Goal: Task Accomplishment & Management: Complete application form

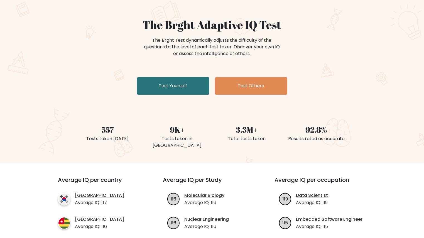
scroll to position [58, 0]
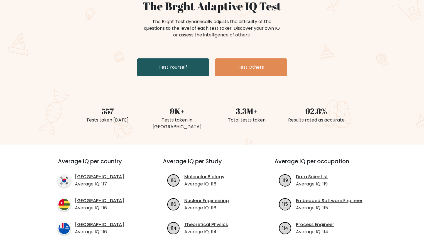
click at [184, 75] on link "Test Yourself" at bounding box center [173, 67] width 72 height 18
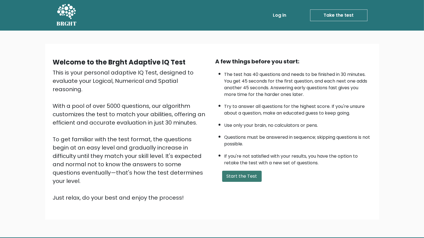
click at [246, 171] on button "Start the Test" at bounding box center [241, 176] width 39 height 11
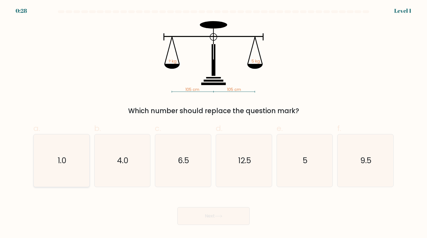
click at [77, 150] on icon "1.0" at bounding box center [61, 160] width 52 height 52
click at [214, 123] on input "a. 1.0" at bounding box center [214, 121] width 0 height 4
radio input "true"
click at [232, 211] on button "Next" at bounding box center [213, 216] width 72 height 18
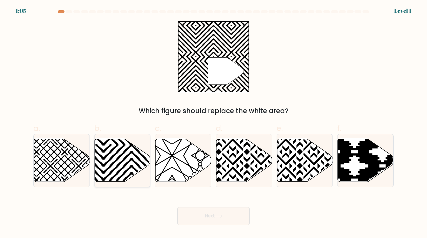
drag, startPoint x: 118, startPoint y: 152, endPoint x: 147, endPoint y: 151, distance: 29.0
click at [147, 150] on icon at bounding box center [123, 161] width 56 height 44
click at [214, 123] on input "b." at bounding box center [214, 121] width 0 height 4
radio input "true"
click at [198, 218] on button "Next" at bounding box center [213, 216] width 72 height 18
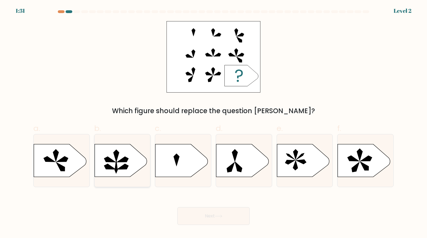
click at [140, 160] on icon at bounding box center [121, 160] width 52 height 33
click at [214, 123] on input "b." at bounding box center [214, 121] width 0 height 4
radio input "true"
click at [217, 215] on icon at bounding box center [219, 216] width 8 height 3
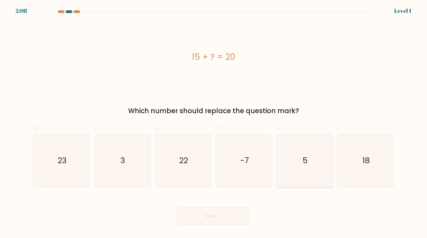
drag, startPoint x: 302, startPoint y: 162, endPoint x: 296, endPoint y: 159, distance: 6.8
click at [296, 159] on icon "5" at bounding box center [305, 160] width 52 height 52
click at [214, 123] on input "e. 5" at bounding box center [214, 121] width 0 height 4
radio input "true"
click at [202, 219] on button "Next" at bounding box center [213, 216] width 72 height 18
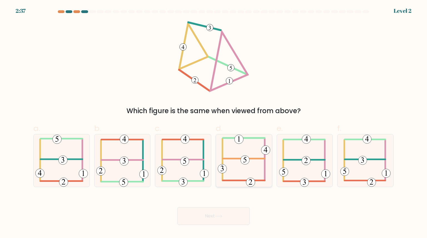
drag, startPoint x: 241, startPoint y: 165, endPoint x: 238, endPoint y: 166, distance: 2.9
click at [241, 165] on icon at bounding box center [244, 160] width 52 height 52
click at [214, 123] on input "d." at bounding box center [214, 121] width 0 height 4
radio input "true"
click at [230, 200] on div "Next" at bounding box center [213, 209] width 367 height 31
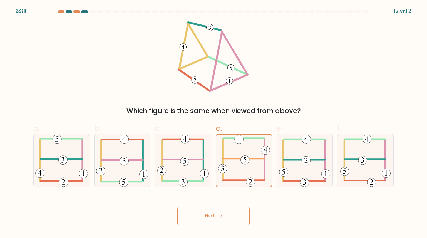
click at [232, 206] on div "Next" at bounding box center [213, 209] width 367 height 31
drag, startPoint x: 220, startPoint y: 209, endPoint x: 223, endPoint y: 217, distance: 7.9
click at [220, 209] on button "Next" at bounding box center [213, 216] width 72 height 18
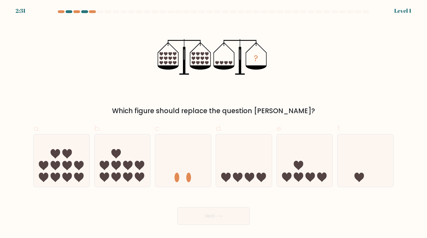
click at [224, 217] on button "Next" at bounding box center [213, 216] width 72 height 18
click at [253, 178] on icon at bounding box center [244, 160] width 56 height 46
click at [214, 123] on input "d." at bounding box center [214, 121] width 0 height 4
radio input "true"
click at [228, 216] on button "Next" at bounding box center [213, 216] width 72 height 18
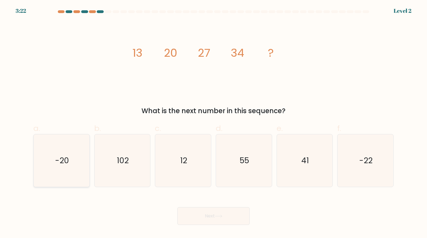
click at [81, 160] on icon "-20" at bounding box center [61, 160] width 52 height 52
click at [214, 123] on input "a. -20" at bounding box center [214, 121] width 0 height 4
radio input "true"
click at [194, 218] on button "Next" at bounding box center [213, 216] width 72 height 18
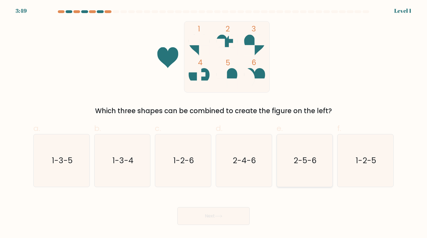
click at [297, 170] on icon "2-5-6" at bounding box center [305, 160] width 52 height 52
click at [214, 123] on input "e. 2-5-6" at bounding box center [214, 121] width 0 height 4
radio input "true"
drag, startPoint x: 221, startPoint y: 222, endPoint x: 222, endPoint y: 218, distance: 3.7
click at [221, 222] on button "Next" at bounding box center [213, 216] width 72 height 18
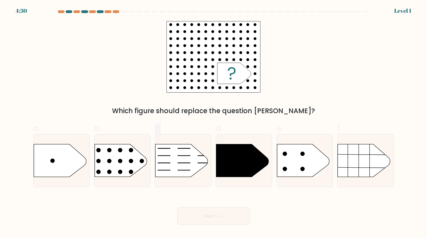
drag, startPoint x: 135, startPoint y: 151, endPoint x: 176, endPoint y: 127, distance: 47.5
click at [176, 127] on div "a. b. c. d. e. f." at bounding box center [213, 152] width 365 height 69
click at [135, 152] on rect at bounding box center [88, 135] width 145 height 110
click at [214, 123] on input "b." at bounding box center [214, 121] width 0 height 4
radio input "true"
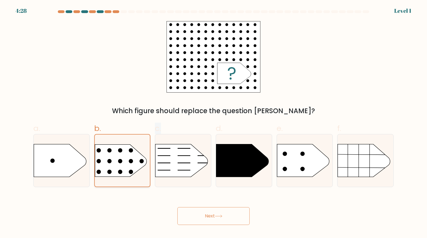
click at [135, 153] on rect at bounding box center [89, 135] width 144 height 109
click at [214, 123] on input "b." at bounding box center [214, 121] width 0 height 4
click at [222, 214] on button "Next" at bounding box center [213, 216] width 72 height 18
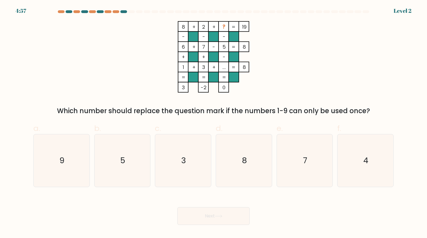
drag, startPoint x: 129, startPoint y: 172, endPoint x: 149, endPoint y: 201, distance: 35.0
click at [131, 176] on icon "5" at bounding box center [122, 160] width 52 height 52
click at [214, 123] on input "b. 5" at bounding box center [214, 121] width 0 height 4
radio input "true"
drag, startPoint x: 201, startPoint y: 218, endPoint x: 202, endPoint y: 236, distance: 18.1
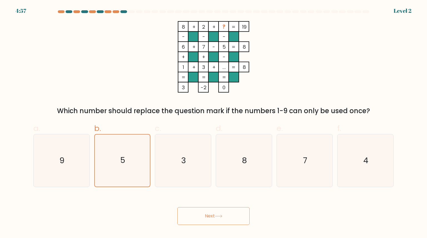
click at [202, 236] on body "4:57 Level 2" at bounding box center [213, 119] width 427 height 238
click at [187, 215] on button "Next" at bounding box center [213, 216] width 72 height 18
click at [193, 221] on button "Next" at bounding box center [213, 216] width 72 height 18
drag, startPoint x: 193, startPoint y: 221, endPoint x: 203, endPoint y: 230, distance: 13.0
click at [193, 221] on button "Next" at bounding box center [213, 216] width 72 height 18
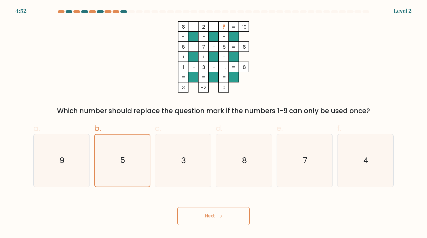
click at [204, 217] on button "Next" at bounding box center [213, 216] width 72 height 18
click at [223, 219] on button "Next" at bounding box center [213, 216] width 72 height 18
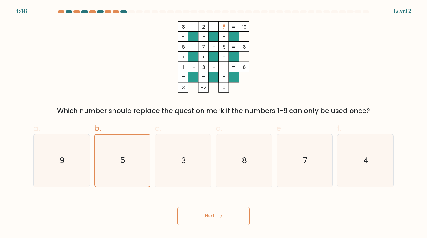
click at [223, 219] on button "Next" at bounding box center [213, 216] width 72 height 18
drag, startPoint x: 223, startPoint y: 219, endPoint x: 198, endPoint y: 193, distance: 36.8
click at [223, 219] on button "Next" at bounding box center [213, 216] width 72 height 18
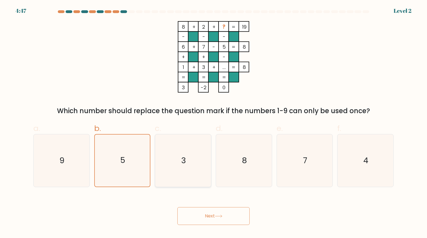
click at [169, 154] on icon "3" at bounding box center [183, 160] width 52 height 52
click at [214, 123] on input "c. 3" at bounding box center [214, 121] width 0 height 4
radio input "true"
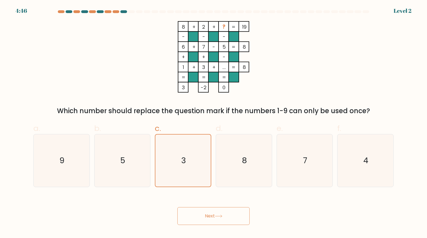
click at [221, 217] on icon at bounding box center [219, 216] width 8 height 3
click at [222, 174] on icon "8" at bounding box center [244, 160] width 52 height 52
click at [214, 123] on input "d. 8" at bounding box center [214, 121] width 0 height 4
radio input "true"
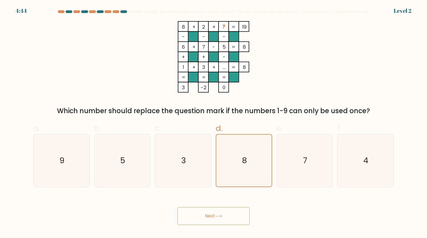
click at [215, 213] on button "Next" at bounding box center [213, 216] width 72 height 18
drag, startPoint x: 305, startPoint y: 173, endPoint x: 295, endPoint y: 190, distance: 20.0
click at [305, 173] on icon "7" at bounding box center [305, 160] width 52 height 52
click at [214, 123] on input "e. 7" at bounding box center [214, 121] width 0 height 4
radio input "true"
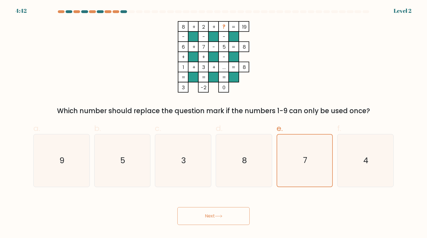
click at [239, 221] on button "Next" at bounding box center [213, 216] width 72 height 18
drag, startPoint x: 239, startPoint y: 221, endPoint x: 220, endPoint y: 200, distance: 28.1
click at [239, 221] on button "Next" at bounding box center [213, 216] width 72 height 18
drag, startPoint x: 220, startPoint y: 200, endPoint x: 215, endPoint y: 185, distance: 16.3
click at [215, 185] on form at bounding box center [213, 117] width 427 height 215
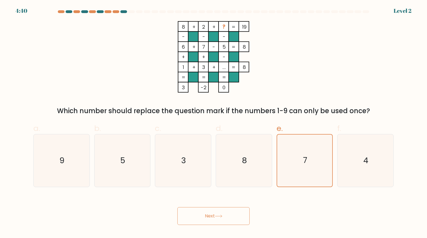
drag, startPoint x: 363, startPoint y: 164, endPoint x: 355, endPoint y: 191, distance: 29.1
click at [363, 164] on icon "4" at bounding box center [365, 160] width 52 height 52
click at [214, 123] on input "f. 4" at bounding box center [214, 121] width 0 height 4
radio input "true"
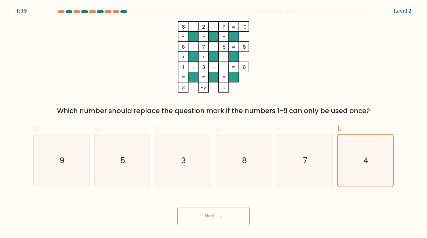
click at [230, 212] on button "Next" at bounding box center [213, 216] width 72 height 18
drag, startPoint x: 55, startPoint y: 165, endPoint x: 103, endPoint y: 201, distance: 60.6
click at [55, 165] on icon "9" at bounding box center [61, 160] width 52 height 52
click at [214, 123] on input "a. 9" at bounding box center [214, 121] width 0 height 4
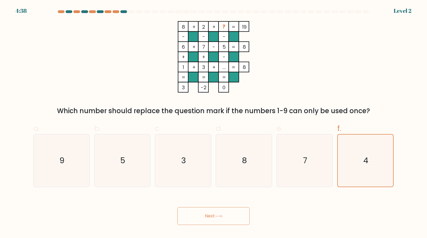
radio input "true"
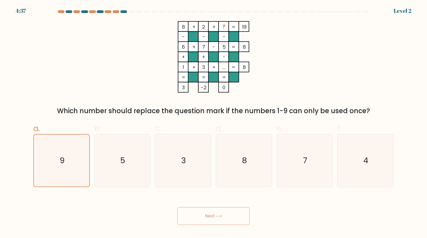
click at [208, 218] on button "Next" at bounding box center [213, 216] width 72 height 18
drag, startPoint x: 208, startPoint y: 218, endPoint x: 204, endPoint y: 215, distance: 4.6
click at [208, 218] on button "Next" at bounding box center [213, 216] width 72 height 18
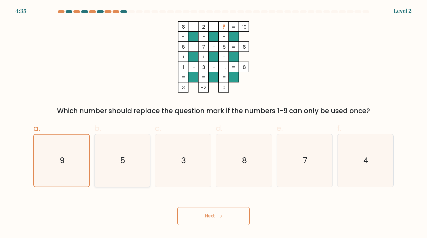
click at [116, 174] on icon "5" at bounding box center [122, 160] width 52 height 52
click at [214, 123] on input "b. 5" at bounding box center [214, 121] width 0 height 4
radio input "true"
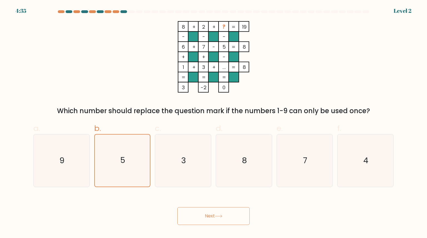
click at [229, 226] on body "4:35 Level 2" at bounding box center [213, 119] width 427 height 238
drag, startPoint x: 229, startPoint y: 226, endPoint x: 210, endPoint y: 210, distance: 24.3
click at [210, 210] on body "4:34 Level 2" at bounding box center [213, 119] width 427 height 238
click at [203, 206] on div "Next" at bounding box center [213, 209] width 367 height 31
click at [202, 206] on div "Next" at bounding box center [213, 209] width 367 height 31
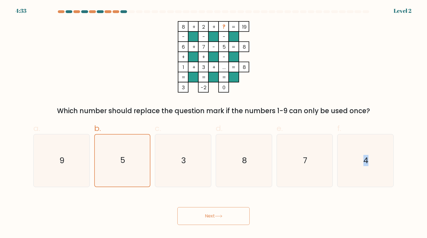
click at [202, 206] on div "Next" at bounding box center [213, 209] width 367 height 31
click at [184, 181] on icon "3" at bounding box center [183, 160] width 52 height 52
click at [214, 123] on input "c. 3" at bounding box center [214, 121] width 0 height 4
radio input "true"
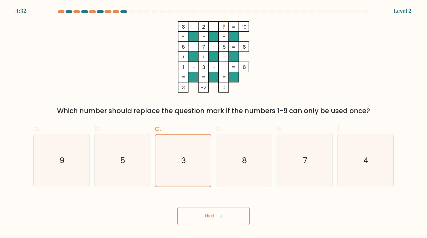
drag, startPoint x: 253, startPoint y: 218, endPoint x: 243, endPoint y: 222, distance: 11.5
click at [246, 217] on div "Next" at bounding box center [213, 209] width 367 height 31
drag, startPoint x: 237, startPoint y: 221, endPoint x: 234, endPoint y: 218, distance: 3.8
click at [235, 219] on button "Next" at bounding box center [213, 216] width 72 height 18
click at [228, 217] on button "Next" at bounding box center [213, 216] width 72 height 18
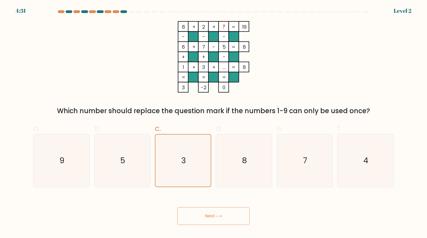
drag, startPoint x: 228, startPoint y: 217, endPoint x: 227, endPoint y: 211, distance: 6.7
click at [225, 213] on button "Next" at bounding box center [213, 216] width 72 height 18
click at [172, 147] on icon "3" at bounding box center [183, 161] width 52 height 52
click at [214, 123] on input "c. 3" at bounding box center [214, 121] width 0 height 4
click at [172, 147] on icon "3" at bounding box center [183, 161] width 52 height 52
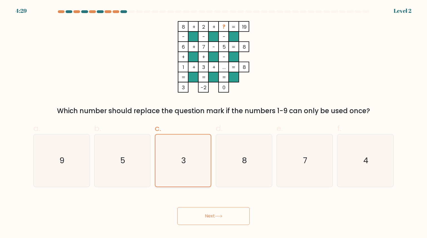
click at [214, 123] on input "c. 3" at bounding box center [214, 121] width 0 height 4
click at [218, 162] on icon "8" at bounding box center [244, 160] width 52 height 52
click at [214, 123] on input "d. 8" at bounding box center [214, 121] width 0 height 4
radio input "true"
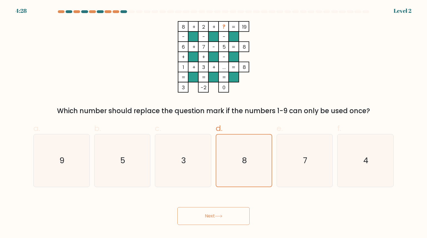
click at [215, 159] on div "d. 8" at bounding box center [244, 155] width 61 height 65
drag, startPoint x: 206, startPoint y: 149, endPoint x: 203, endPoint y: 154, distance: 5.9
click at [206, 155] on icon "3" at bounding box center [183, 160] width 52 height 52
click at [214, 123] on input "c. 3" at bounding box center [214, 121] width 0 height 4
radio input "true"
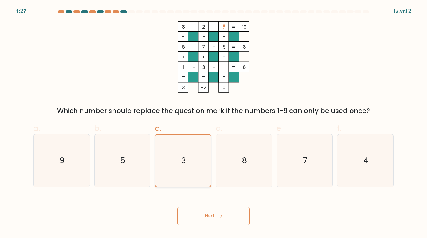
drag, startPoint x: 188, startPoint y: 137, endPoint x: 208, endPoint y: 157, distance: 28.1
click at [204, 152] on icon "3" at bounding box center [183, 161] width 52 height 52
click at [214, 123] on input "c. 3" at bounding box center [214, 121] width 0 height 4
drag, startPoint x: 202, startPoint y: 152, endPoint x: 201, endPoint y: 156, distance: 4.2
click at [201, 155] on icon "3" at bounding box center [183, 161] width 52 height 52
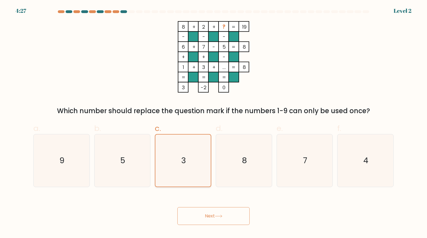
click at [214, 123] on input "c. 3" at bounding box center [214, 121] width 0 height 4
drag, startPoint x: 195, startPoint y: 152, endPoint x: 196, endPoint y: 157, distance: 4.8
click at [196, 157] on icon "3" at bounding box center [183, 161] width 52 height 52
click at [214, 123] on input "c. 3" at bounding box center [214, 121] width 0 height 4
click at [195, 156] on icon "3" at bounding box center [183, 161] width 52 height 52
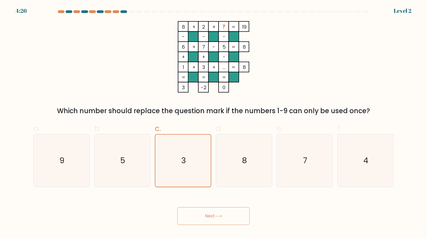
click at [214, 123] on input "c. 3" at bounding box center [214, 121] width 0 height 4
click at [218, 227] on body "4:26 Level 2" at bounding box center [213, 119] width 427 height 238
click at [218, 227] on body "4:25 Level 2" at bounding box center [213, 119] width 427 height 238
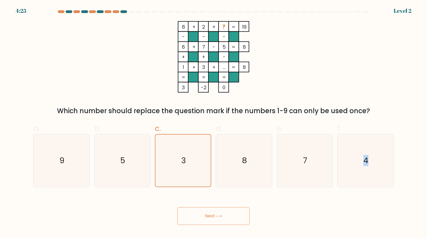
click at [215, 220] on button "Next" at bounding box center [213, 216] width 72 height 18
click at [222, 224] on button "Next" at bounding box center [213, 216] width 72 height 18
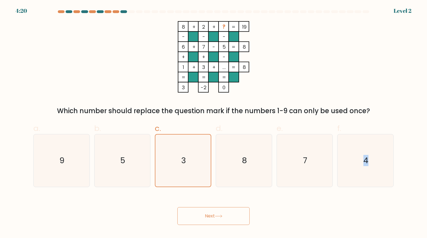
click at [222, 221] on button "Next" at bounding box center [213, 216] width 72 height 18
drag, startPoint x: 222, startPoint y: 221, endPoint x: 226, endPoint y: 225, distance: 5.5
click at [222, 221] on button "Next" at bounding box center [213, 216] width 72 height 18
drag, startPoint x: 229, startPoint y: 80, endPoint x: 226, endPoint y: 86, distance: 7.1
click at [226, 86] on icon "8 + 2 + ? 19 - - - 6 + 7 - 5 8 + + - 1 + 3 + ... = 8 = = = = 3 -2 0 =" at bounding box center [213, 56] width 167 height 71
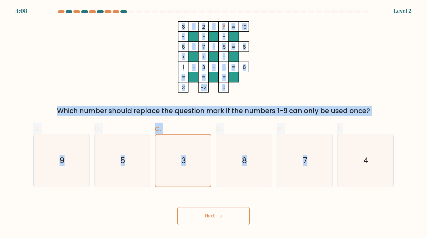
drag, startPoint x: 237, startPoint y: 58, endPoint x: 2, endPoint y: 137, distance: 247.5
click at [0, 138] on form at bounding box center [213, 117] width 427 height 215
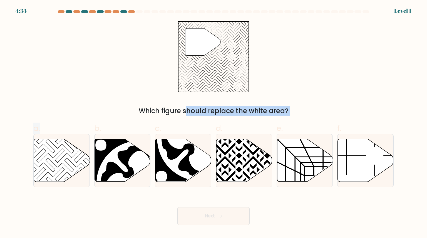
drag, startPoint x: 56, startPoint y: 162, endPoint x: 86, endPoint y: 107, distance: 63.2
click at [86, 107] on form at bounding box center [213, 117] width 427 height 215
click at [47, 162] on icon at bounding box center [62, 160] width 56 height 43
click at [214, 123] on input "a." at bounding box center [214, 121] width 0 height 4
radio input "true"
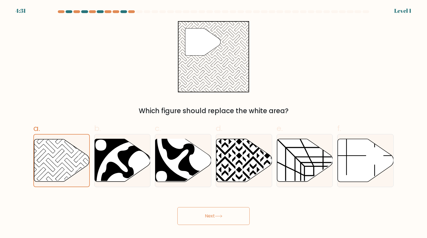
click at [211, 211] on button "Next" at bounding box center [213, 216] width 72 height 18
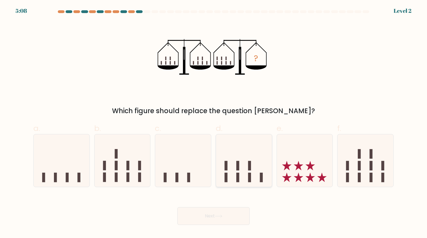
click at [235, 182] on icon at bounding box center [244, 160] width 56 height 46
click at [214, 123] on input "d." at bounding box center [214, 121] width 0 height 4
radio input "true"
click at [207, 215] on button "Next" at bounding box center [213, 216] width 72 height 18
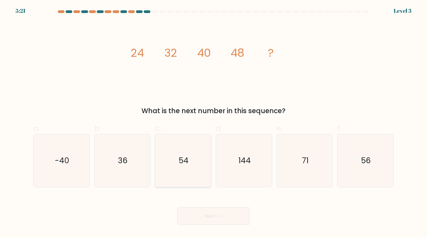
click at [183, 139] on icon "54" at bounding box center [183, 160] width 52 height 52
click at [214, 123] on input "c. 54" at bounding box center [214, 121] width 0 height 4
radio input "true"
click at [214, 211] on button "Next" at bounding box center [213, 216] width 72 height 18
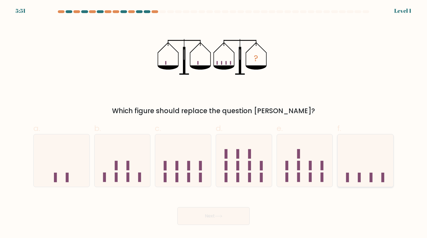
click at [354, 163] on icon at bounding box center [366, 160] width 56 height 46
click at [214, 123] on input "f." at bounding box center [214, 121] width 0 height 4
radio input "true"
click at [216, 217] on icon at bounding box center [219, 216] width 8 height 3
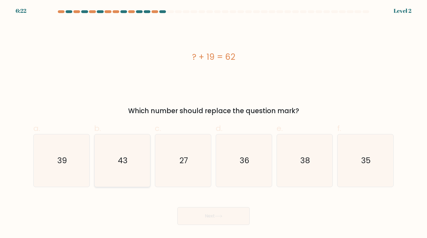
click at [110, 159] on icon "43" at bounding box center [122, 160] width 52 height 52
click at [214, 123] on input "b. 43" at bounding box center [214, 121] width 0 height 4
radio input "true"
click at [229, 217] on button "Next" at bounding box center [213, 216] width 72 height 18
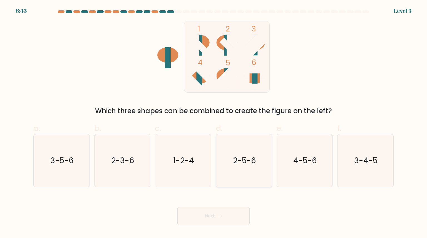
click at [250, 167] on icon "2-5-6" at bounding box center [244, 160] width 52 height 52
click at [214, 123] on input "d. 2-5-6" at bounding box center [214, 121] width 0 height 4
radio input "true"
click at [177, 207] on button "Next" at bounding box center [213, 216] width 72 height 18
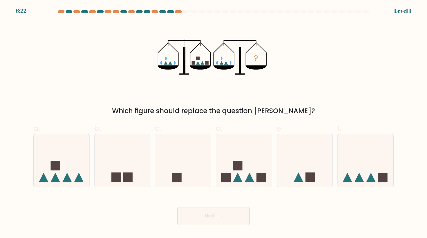
click at [214, 119] on input "c." at bounding box center [214, 121] width 0 height 4
radio input "true"
click at [214, 119] on input "b." at bounding box center [214, 121] width 0 height 4
radio input "true"
click at [214, 119] on input "a." at bounding box center [214, 121] width 0 height 4
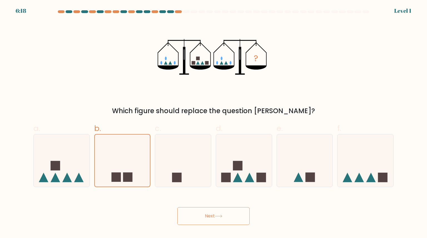
radio input "true"
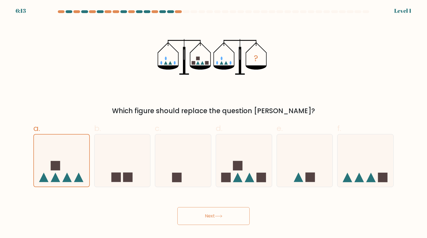
click at [214, 119] on input "b." at bounding box center [214, 121] width 0 height 4
radio input "true"
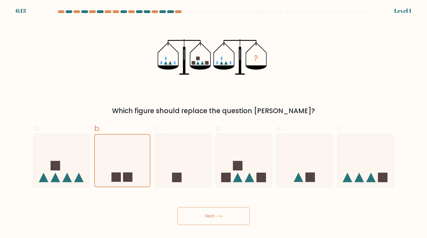
click at [214, 119] on input "c." at bounding box center [214, 121] width 0 height 4
radio input "true"
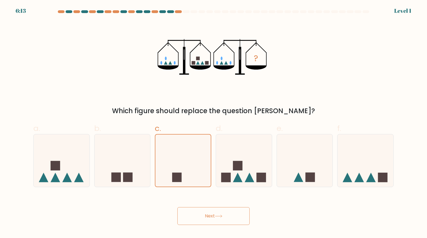
click at [214, 119] on input "d." at bounding box center [214, 121] width 0 height 4
radio input "true"
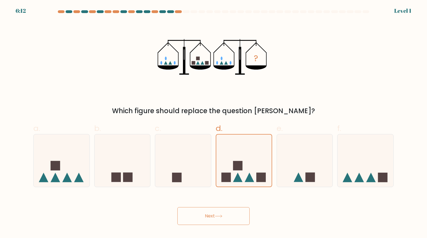
click at [177, 207] on button "Next" at bounding box center [213, 216] width 72 height 18
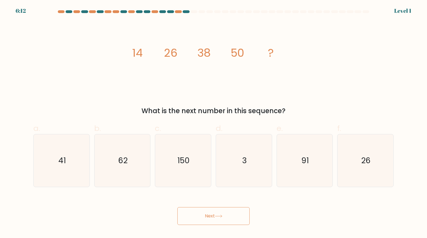
click at [214, 119] on input "e. 91" at bounding box center [214, 121] width 0 height 4
radio input "true"
click at [214, 119] on input "f. 26" at bounding box center [214, 121] width 0 height 4
radio input "true"
click at [214, 119] on input "e. 91" at bounding box center [214, 121] width 0 height 4
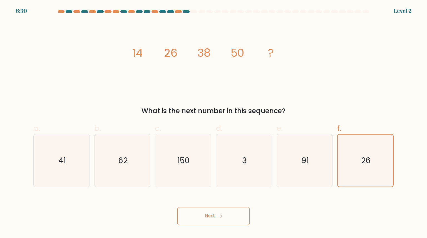
radio input "true"
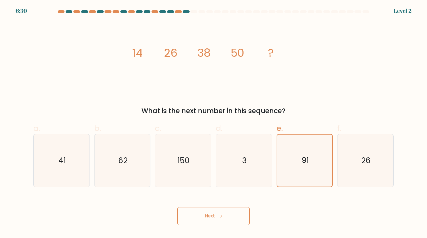
click at [214, 119] on input "d. 3" at bounding box center [214, 121] width 0 height 4
radio input "true"
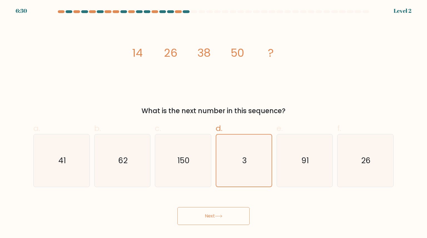
click at [214, 119] on input "c. 150" at bounding box center [214, 121] width 0 height 4
radio input "true"
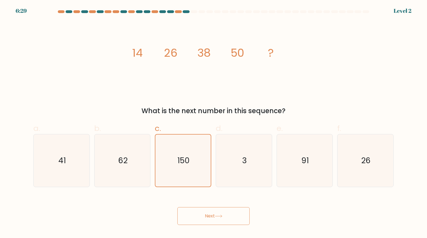
click at [214, 119] on input "b. 62" at bounding box center [214, 121] width 0 height 4
radio input "true"
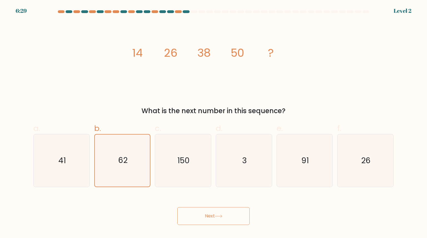
click at [177, 207] on button "Next" at bounding box center [213, 216] width 72 height 18
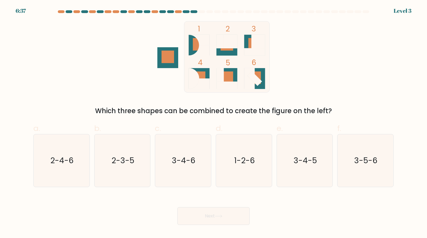
click at [214, 119] on input "c. 3-4-6" at bounding box center [214, 121] width 0 height 4
radio input "true"
click at [214, 119] on input "b. 2-3-5" at bounding box center [214, 121] width 0 height 4
radio input "true"
click at [177, 207] on button "Next" at bounding box center [213, 216] width 72 height 18
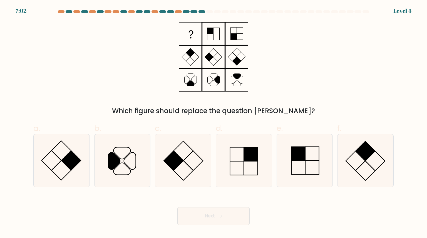
click at [214, 119] on input "c." at bounding box center [214, 121] width 0 height 4
radio input "true"
click at [214, 119] on input "b." at bounding box center [214, 121] width 0 height 4
radio input "true"
click at [214, 119] on input "a." at bounding box center [214, 121] width 0 height 4
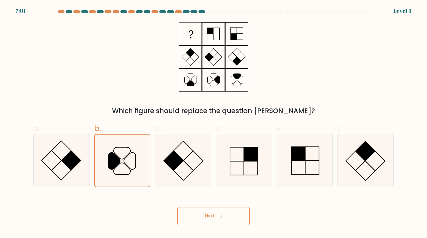
radio input "true"
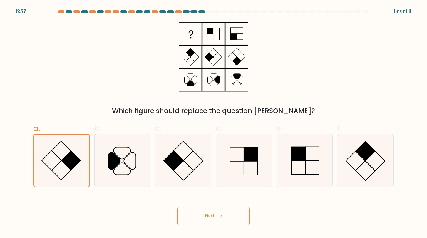
click at [177, 207] on button "Next" at bounding box center [213, 216] width 72 height 18
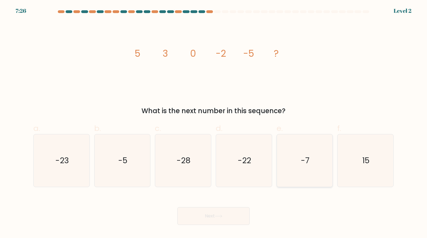
click at [304, 155] on text "-7" at bounding box center [305, 160] width 9 height 11
click at [214, 123] on input "e. -7" at bounding box center [214, 121] width 0 height 4
radio input "true"
click at [226, 224] on button "Next" at bounding box center [213, 216] width 72 height 18
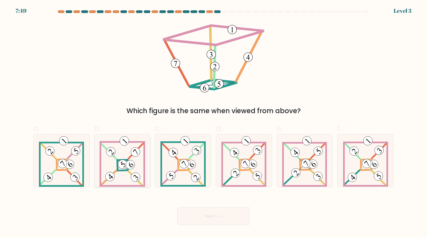
click at [125, 166] on g at bounding box center [122, 160] width 44 height 51
click at [214, 123] on input "b." at bounding box center [214, 121] width 0 height 4
radio input "true"
click at [197, 214] on button "Next" at bounding box center [213, 216] width 72 height 18
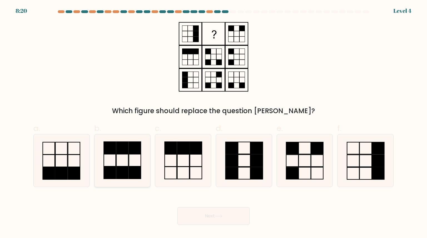
click at [135, 176] on rect at bounding box center [135, 173] width 12 height 12
click at [214, 123] on input "b." at bounding box center [214, 121] width 0 height 4
radio input "true"
click at [213, 221] on button "Next" at bounding box center [213, 216] width 72 height 18
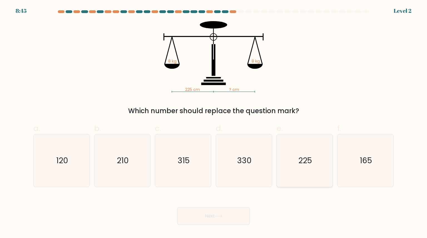
click at [308, 157] on text "225" at bounding box center [305, 160] width 14 height 11
click at [214, 123] on input "e. 225" at bounding box center [214, 121] width 0 height 4
radio input "true"
click at [209, 216] on button "Next" at bounding box center [213, 216] width 72 height 18
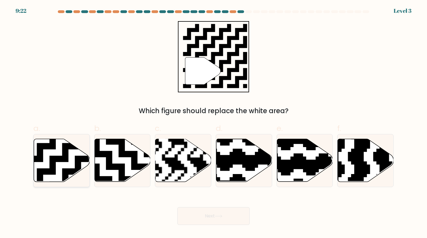
drag, startPoint x: 63, startPoint y: 161, endPoint x: 66, endPoint y: 162, distance: 3.1
click at [63, 161] on icon at bounding box center [81, 136] width 101 height 101
click at [214, 123] on input "a." at bounding box center [214, 121] width 0 height 4
radio input "true"
click at [233, 212] on button "Next" at bounding box center [213, 216] width 72 height 18
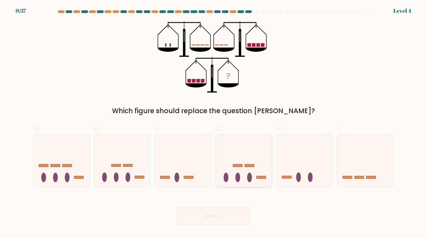
click at [252, 174] on icon at bounding box center [244, 160] width 56 height 46
click at [214, 123] on input "d." at bounding box center [214, 121] width 0 height 4
radio input "true"
click at [188, 155] on icon at bounding box center [183, 160] width 56 height 46
click at [214, 123] on input "c." at bounding box center [214, 121] width 0 height 4
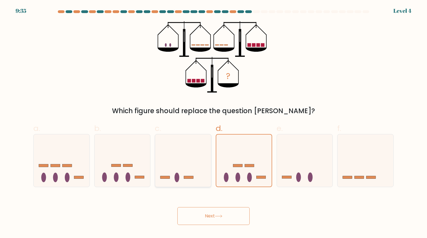
radio input "true"
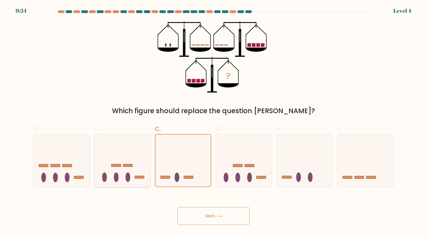
drag, startPoint x: 138, startPoint y: 157, endPoint x: 134, endPoint y: 157, distance: 3.6
click at [138, 157] on icon at bounding box center [123, 160] width 56 height 46
click at [214, 123] on input "b." at bounding box center [214, 121] width 0 height 4
radio input "true"
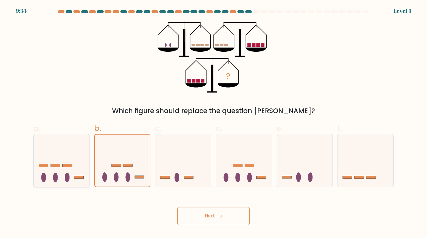
click at [53, 160] on icon at bounding box center [62, 160] width 56 height 46
click at [214, 123] on input "a." at bounding box center [214, 121] width 0 height 4
radio input "true"
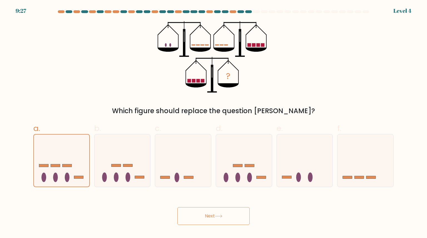
click at [215, 208] on button "Next" at bounding box center [213, 216] width 72 height 18
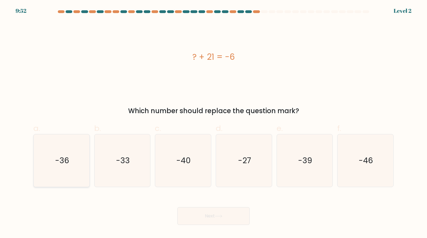
click at [77, 164] on icon "-36" at bounding box center [61, 160] width 52 height 52
click at [214, 123] on input "a. -36" at bounding box center [214, 121] width 0 height 4
radio input "true"
drag, startPoint x: 128, startPoint y: 175, endPoint x: 135, endPoint y: 178, distance: 7.1
click at [128, 175] on icon "-33" at bounding box center [122, 160] width 52 height 52
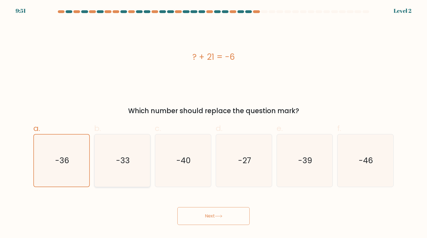
click at [214, 123] on input "b. -33" at bounding box center [214, 121] width 0 height 4
radio input "true"
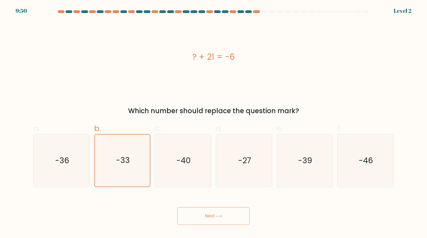
click at [213, 210] on button "Next" at bounding box center [213, 216] width 72 height 18
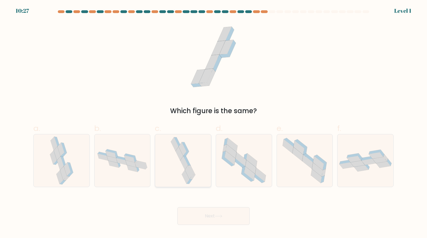
click at [190, 169] on icon at bounding box center [189, 172] width 8 height 14
click at [214, 123] on input "c." at bounding box center [214, 121] width 0 height 4
radio input "true"
click at [228, 212] on button "Next" at bounding box center [213, 216] width 72 height 18
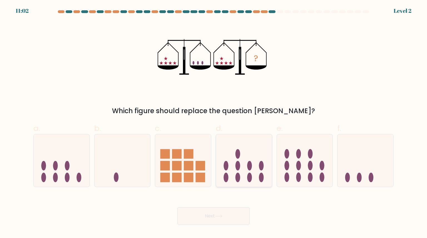
click at [236, 175] on icon at bounding box center [244, 160] width 56 height 46
click at [214, 123] on input "d." at bounding box center [214, 121] width 0 height 4
radio input "true"
click at [212, 215] on button "Next" at bounding box center [213, 216] width 72 height 18
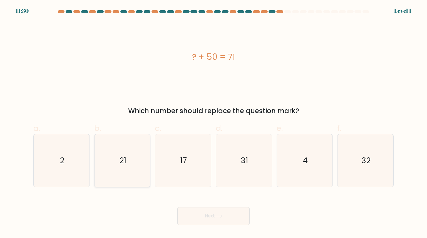
drag, startPoint x: 123, startPoint y: 159, endPoint x: 127, endPoint y: 161, distance: 4.2
click at [123, 159] on text "21" at bounding box center [122, 160] width 7 height 11
click at [214, 123] on input "b. 21" at bounding box center [214, 121] width 0 height 4
radio input "true"
click at [214, 220] on button "Next" at bounding box center [213, 216] width 72 height 18
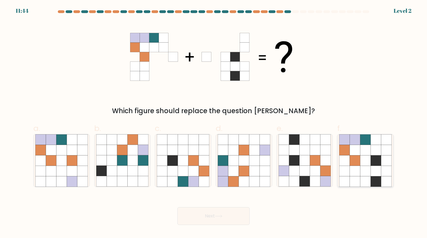
click at [358, 161] on icon at bounding box center [355, 160] width 11 height 11
click at [214, 123] on input "f." at bounding box center [214, 121] width 0 height 4
radio input "true"
click at [235, 216] on button "Next" at bounding box center [213, 216] width 72 height 18
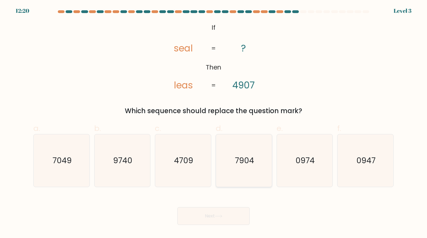
click at [240, 159] on text "7904" at bounding box center [244, 160] width 19 height 11
click at [214, 123] on input "d. 7904" at bounding box center [214, 121] width 0 height 4
radio input "true"
click at [219, 228] on body "12:19 Level 3 ?" at bounding box center [213, 119] width 427 height 238
click at [219, 222] on button "Next" at bounding box center [213, 216] width 72 height 18
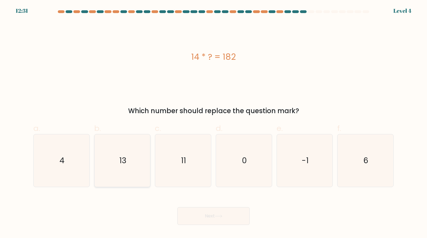
click at [127, 162] on icon "13" at bounding box center [122, 160] width 52 height 52
click at [214, 123] on input "b. 13" at bounding box center [214, 121] width 0 height 4
radio input "true"
click at [212, 219] on button "Next" at bounding box center [213, 216] width 72 height 18
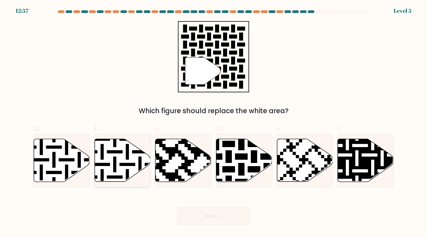
drag, startPoint x: 122, startPoint y: 168, endPoint x: 130, endPoint y: 145, distance: 23.9
click at [130, 145] on icon at bounding box center [123, 160] width 56 height 43
click at [214, 123] on input "b." at bounding box center [214, 121] width 0 height 4
radio input "true"
click at [130, 147] on icon at bounding box center [122, 160] width 55 height 42
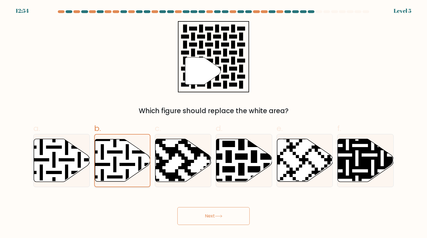
click at [214, 123] on input "b." at bounding box center [214, 121] width 0 height 4
drag, startPoint x: 224, startPoint y: 219, endPoint x: 221, endPoint y: 217, distance: 4.2
click at [221, 217] on button "Next" at bounding box center [213, 216] width 72 height 18
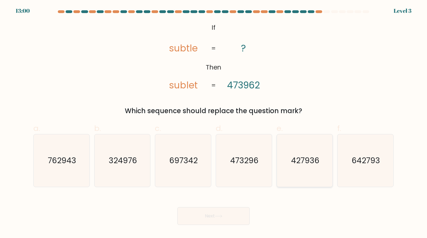
click at [310, 169] on icon "427936" at bounding box center [305, 160] width 52 height 52
click at [214, 123] on input "e. 427936" at bounding box center [214, 121] width 0 height 4
radio input "true"
click at [220, 212] on button "Next" at bounding box center [213, 216] width 72 height 18
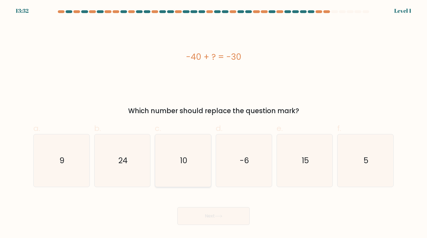
click at [187, 171] on icon "10" at bounding box center [183, 160] width 52 height 52
click at [214, 123] on input "c. 10" at bounding box center [214, 121] width 0 height 4
radio input "true"
click at [209, 215] on button "Next" at bounding box center [213, 216] width 72 height 18
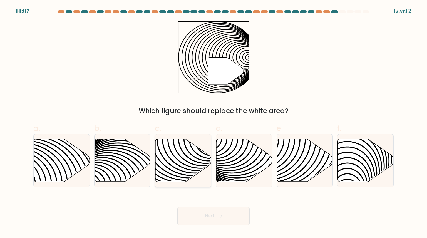
click at [183, 156] on icon at bounding box center [183, 160] width 56 height 43
click at [214, 123] on input "c." at bounding box center [214, 121] width 0 height 4
radio input "true"
click at [222, 195] on div "Next" at bounding box center [213, 209] width 367 height 31
click at [219, 212] on button "Next" at bounding box center [213, 216] width 72 height 18
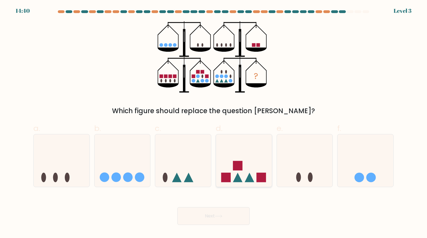
click at [242, 172] on icon at bounding box center [244, 160] width 56 height 46
click at [214, 123] on input "d." at bounding box center [214, 121] width 0 height 4
radio input "true"
click at [221, 209] on button "Next" at bounding box center [213, 216] width 72 height 18
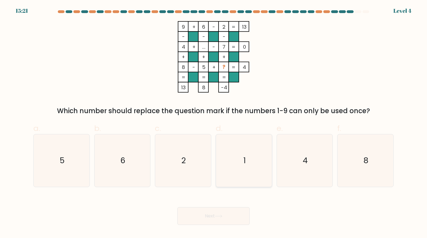
click at [229, 160] on icon "1" at bounding box center [244, 160] width 52 height 52
click at [214, 123] on input "d. 1" at bounding box center [214, 121] width 0 height 4
radio input "true"
click at [197, 219] on button "Next" at bounding box center [213, 216] width 72 height 18
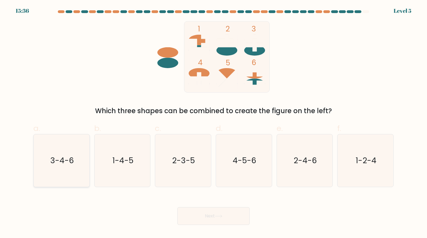
click at [60, 160] on text "3-4-6" at bounding box center [62, 160] width 24 height 11
click at [214, 123] on input "a. 3-4-6" at bounding box center [214, 121] width 0 height 4
radio input "true"
click at [254, 212] on div "Next" at bounding box center [213, 209] width 367 height 31
click at [213, 211] on button "Next" at bounding box center [213, 216] width 72 height 18
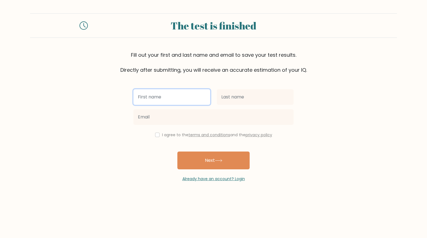
click at [187, 89] on input "text" at bounding box center [171, 97] width 77 height 16
type input "i"
click at [177, 152] on button "Next" at bounding box center [213, 161] width 72 height 18
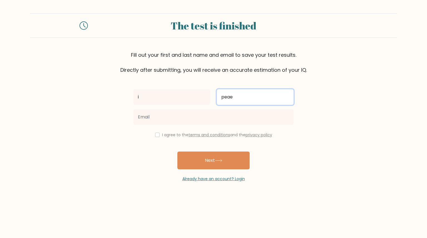
type input "peae"
click at [177, 152] on button "Next" at bounding box center [213, 161] width 72 height 18
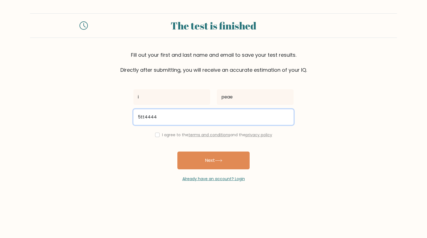
click at [177, 152] on button "Next" at bounding box center [213, 161] width 72 height 18
type input "5"
click at [177, 152] on button "Next" at bounding box center [213, 161] width 72 height 18
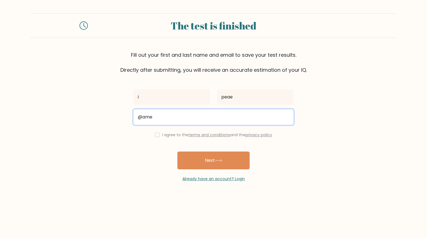
click at [177, 152] on button "Next" at bounding box center [213, 161] width 72 height 18
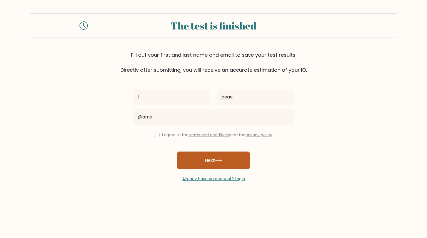
click at [229, 165] on button "Next" at bounding box center [213, 161] width 72 height 18
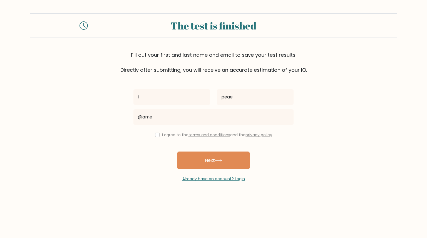
click at [207, 151] on div "i peae @ame I agree to the terms and conditions and the privacy policy Next Alr…" at bounding box center [213, 128] width 167 height 108
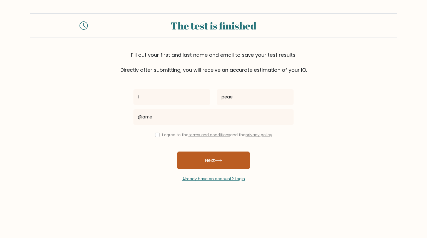
click at [205, 159] on button "Next" at bounding box center [213, 161] width 72 height 18
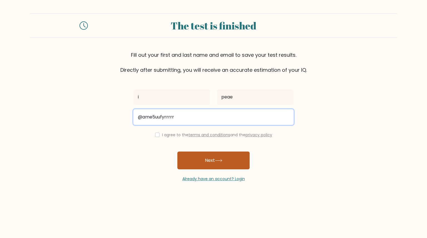
type input "@ame5uufyrrrrr"
click at [177, 152] on button "Next" at bounding box center [213, 161] width 72 height 18
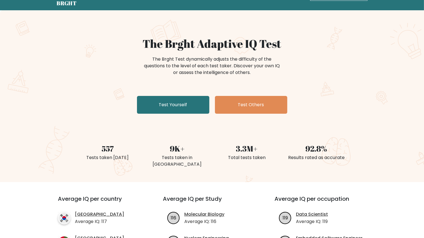
scroll to position [29, 0]
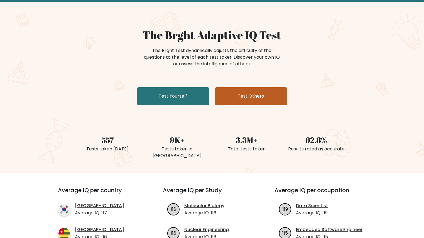
click at [254, 97] on link "Test Others" at bounding box center [251, 96] width 72 height 18
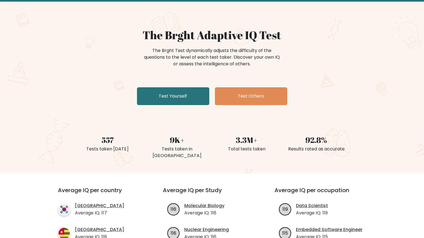
scroll to position [29, 0]
click at [190, 96] on link "Test Yourself" at bounding box center [173, 96] width 72 height 18
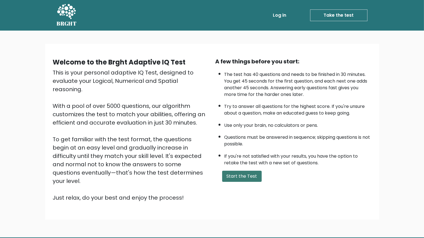
click at [231, 171] on button "Start the Test" at bounding box center [241, 176] width 39 height 11
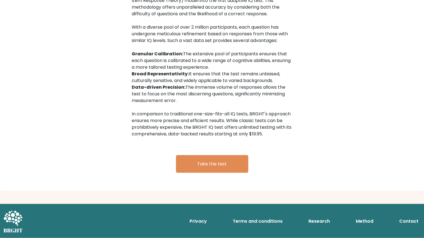
scroll to position [895, 0]
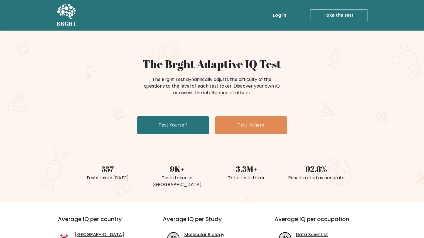
drag, startPoint x: 168, startPoint y: 166, endPoint x: 167, endPoint y: 171, distance: 4.5
click at [167, 171] on div "9K+" at bounding box center [177, 169] width 63 height 12
drag, startPoint x: 167, startPoint y: 171, endPoint x: 174, endPoint y: 159, distance: 13.5
click at [169, 168] on div "9K+" at bounding box center [177, 169] width 63 height 12
drag, startPoint x: 173, startPoint y: 161, endPoint x: 175, endPoint y: 159, distance: 3.4
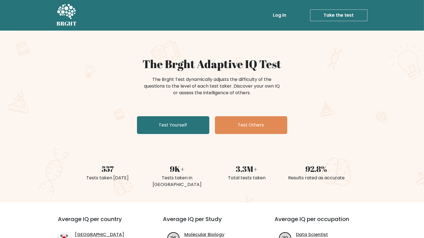
click at [175, 159] on div "9K+ Tests taken in [GEOGRAPHIC_DATA]" at bounding box center [177, 169] width 70 height 39
click at [176, 163] on div "9K+ Tests taken in [GEOGRAPHIC_DATA]" at bounding box center [177, 169] width 70 height 39
click at [172, 171] on div "9K+" at bounding box center [177, 169] width 63 height 12
click at [182, 164] on div "9K+" at bounding box center [177, 169] width 63 height 12
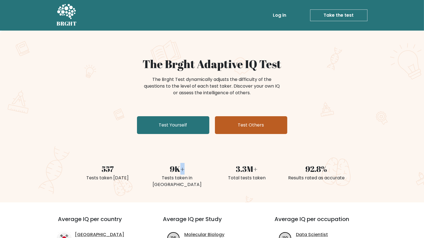
drag, startPoint x: 182, startPoint y: 164, endPoint x: 243, endPoint y: 122, distance: 73.2
click at [182, 164] on div "9K+" at bounding box center [177, 169] width 63 height 12
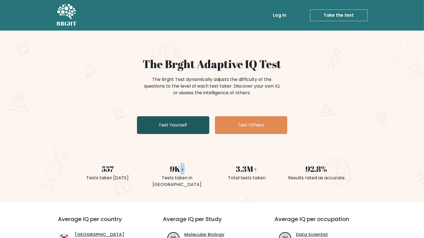
click at [167, 130] on link "Test Yourself" at bounding box center [173, 125] width 72 height 18
